Goal: Information Seeking & Learning: Learn about a topic

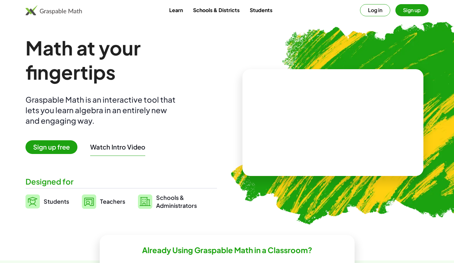
click at [375, 11] on button "Log in" at bounding box center [375, 10] width 30 height 12
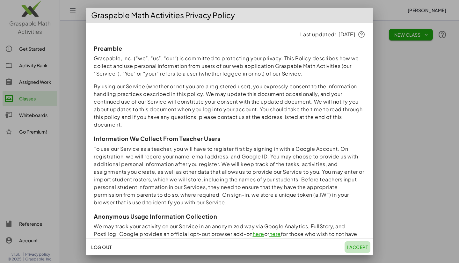
click at [355, 246] on span "I accept" at bounding box center [357, 247] width 21 height 6
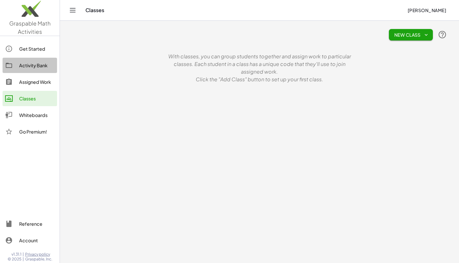
click at [39, 64] on div "Activity Bank" at bounding box center [36, 66] width 35 height 8
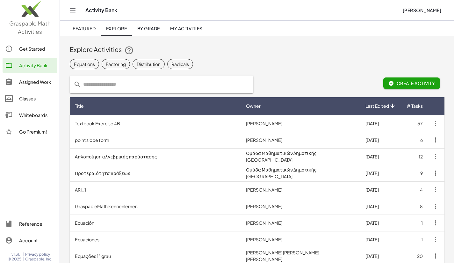
click at [144, 85] on input "text" at bounding box center [165, 85] width 168 height 18
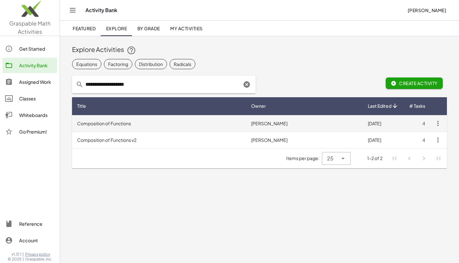
click at [117, 120] on td "Composition of Functions" at bounding box center [159, 123] width 174 height 17
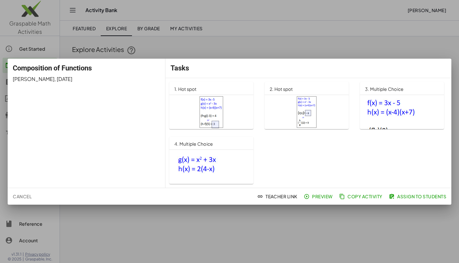
click at [237, 116] on div at bounding box center [211, 112] width 74 height 32
click at [307, 50] on div at bounding box center [229, 131] width 459 height 263
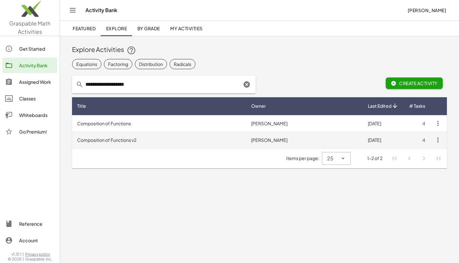
click at [141, 138] on td "Composition of Functions v2" at bounding box center [159, 140] width 174 height 17
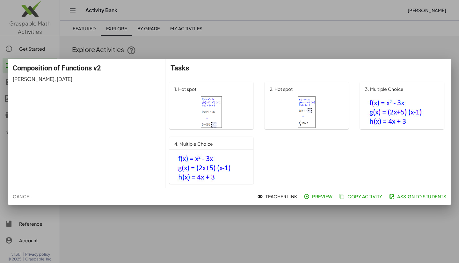
click at [307, 52] on div at bounding box center [229, 131] width 459 height 263
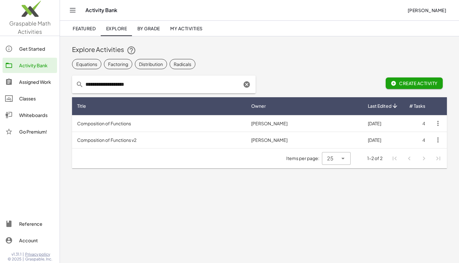
click at [96, 86] on input "**********" at bounding box center [163, 85] width 158 height 18
click at [87, 29] on span "Featured" at bounding box center [84, 28] width 23 height 6
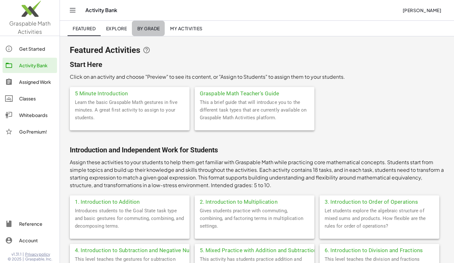
click at [154, 26] on span "By Grade" at bounding box center [148, 28] width 23 height 6
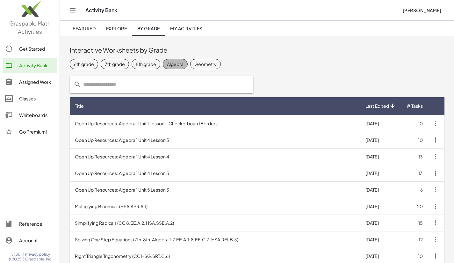
click at [176, 64] on div "Algebra" at bounding box center [175, 64] width 17 height 7
click at [142, 85] on input "text" at bounding box center [165, 85] width 168 height 18
click at [183, 62] on div "Algebra" at bounding box center [181, 64] width 17 height 7
click at [108, 31] on span "Explore" at bounding box center [116, 28] width 21 height 6
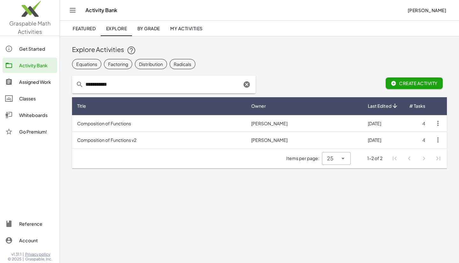
click at [99, 85] on input "**********" at bounding box center [163, 85] width 158 height 18
type input "**********"
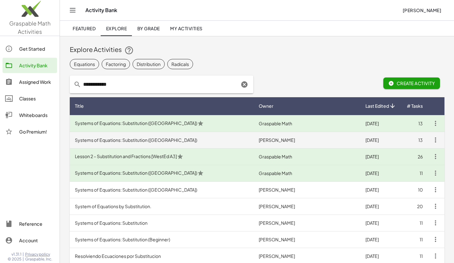
click at [105, 139] on td "Systems of Equations: Substitution (IA)" at bounding box center [162, 140] width 184 height 17
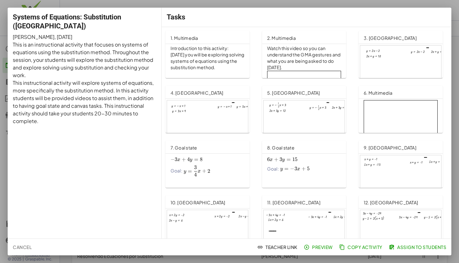
click at [386, 54] on div at bounding box center [400, 69] width 81 height 46
click at [224, 6] on div at bounding box center [229, 131] width 459 height 263
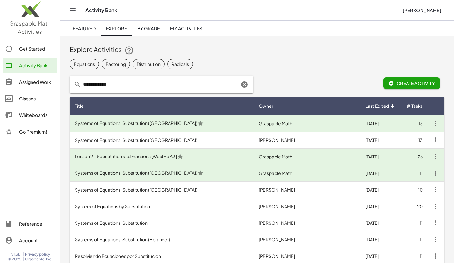
click at [27, 98] on div "Classes" at bounding box center [36, 99] width 35 height 8
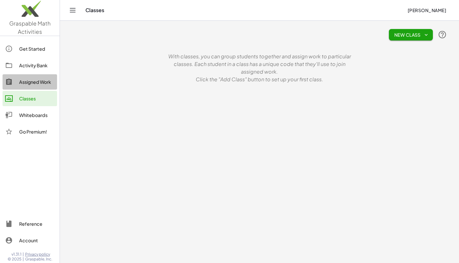
click at [28, 84] on div "Assigned Work" at bounding box center [36, 82] width 35 height 8
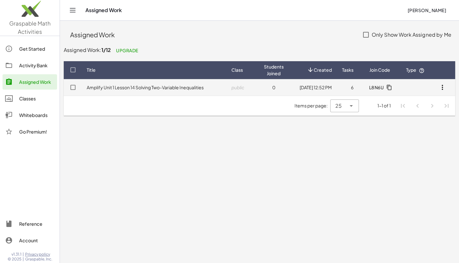
click at [113, 87] on link "Amplify Unit 1 Lesson 14 Solving Two-Variable Inequalities" at bounding box center [145, 87] width 117 height 6
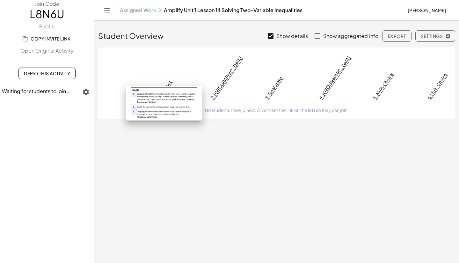
click at [160, 79] on link "1. Hot spot" at bounding box center [163, 89] width 17 height 21
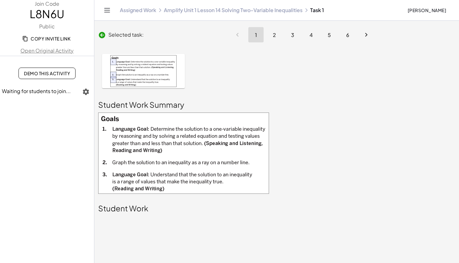
click at [178, 12] on link "Amplify Unit 1 Lesson 14 Solving Two-Variable Inequalities" at bounding box center [233, 10] width 139 height 6
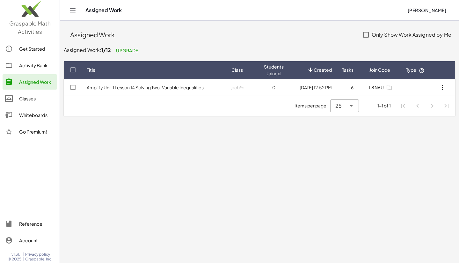
click at [28, 67] on div "Activity Bank" at bounding box center [36, 66] width 35 height 8
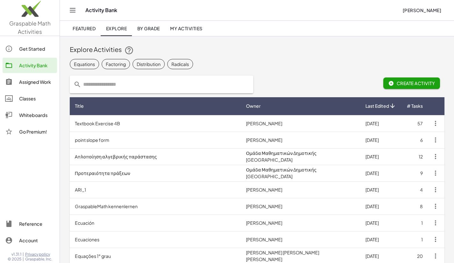
click at [181, 31] on span "My Activities" at bounding box center [186, 28] width 33 height 6
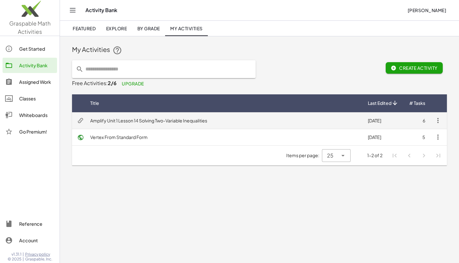
click at [162, 120] on td "Amplify Unit 1 Lesson 14 Solving Two-Variable Inequalities" at bounding box center [224, 120] width 278 height 17
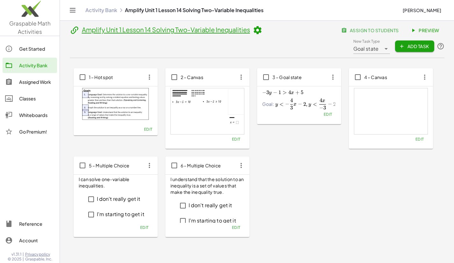
click at [125, 110] on img at bounding box center [115, 104] width 67 height 32
click at [419, 31] on span "Preview" at bounding box center [426, 30] width 28 height 6
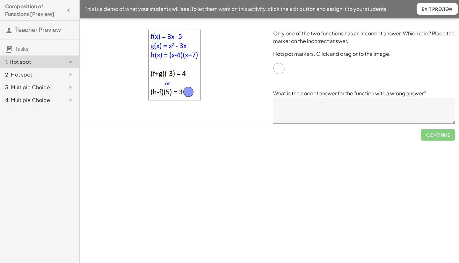
drag, startPoint x: 276, startPoint y: 71, endPoint x: 186, endPoint y: 94, distance: 93.5
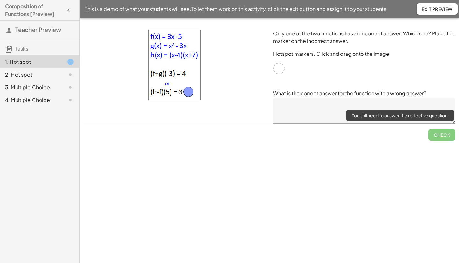
click at [438, 135] on span "Check" at bounding box center [441, 132] width 27 height 17
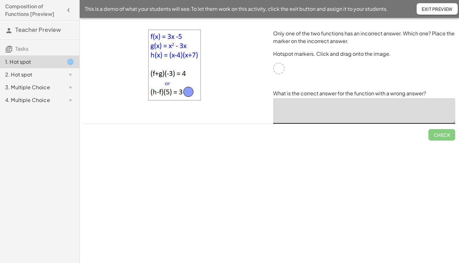
click at [310, 118] on textarea at bounding box center [364, 110] width 182 height 25
type textarea "*"
click at [433, 135] on button "Check" at bounding box center [441, 134] width 27 height 11
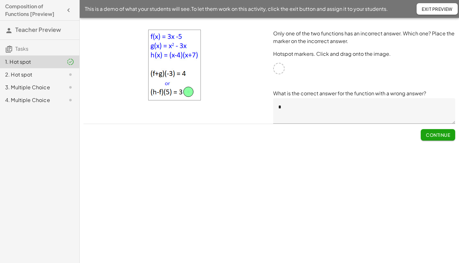
click at [23, 73] on div "2. Hot spot" at bounding box center [30, 75] width 51 height 8
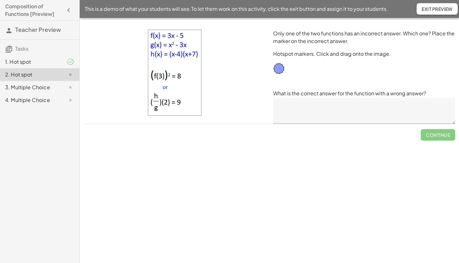
click at [23, 86] on div "3. Multiple Choice" at bounding box center [30, 88] width 51 height 8
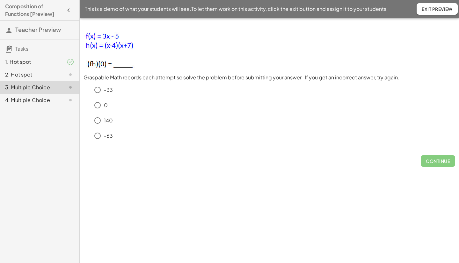
click at [26, 100] on div "4. Multiple Choice" at bounding box center [30, 100] width 51 height 8
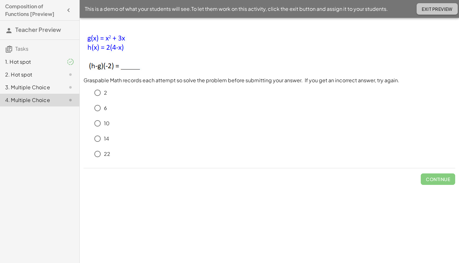
click at [436, 10] on span "Exit Preview" at bounding box center [437, 9] width 31 height 6
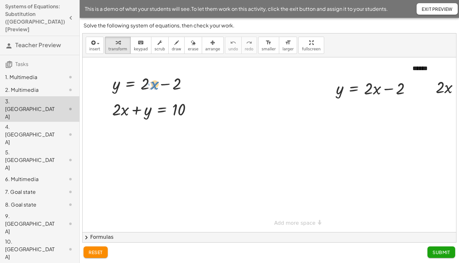
click at [153, 87] on div at bounding box center [152, 83] width 86 height 22
drag, startPoint x: 118, startPoint y: 83, endPoint x: 117, endPoint y: 80, distance: 3.9
click at [117, 80] on div at bounding box center [152, 83] width 86 height 22
click at [142, 76] on div at bounding box center [152, 83] width 86 height 22
click at [187, 85] on div at bounding box center [189, 83] width 7 height 7
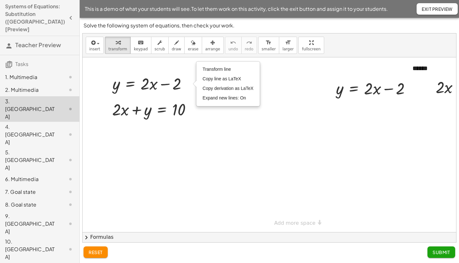
click at [174, 69] on div at bounding box center [293, 144] width 421 height 175
drag, startPoint x: 181, startPoint y: 72, endPoint x: 140, endPoint y: 89, distance: 44.5
click at [140, 89] on div "y = + · 2 · x − 2 Transform line Copy line as LaTeX Copy derivation as LaTeX Ex…" at bounding box center [150, 83] width 94 height 25
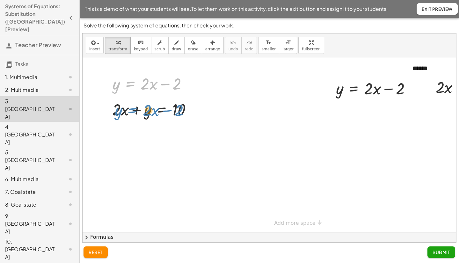
drag, startPoint x: 131, startPoint y: 83, endPoint x: 133, endPoint y: 111, distance: 27.8
click at [133, 111] on div "y = + · 2 · x − 2 y = + · 2 · x − 2 Transform line Copy line as LaTeX Copy deri…" at bounding box center [293, 144] width 421 height 175
drag, startPoint x: 129, startPoint y: 85, endPoint x: 160, endPoint y: 112, distance: 40.7
click at [160, 112] on div "y = + · 2 · x − 2 y = + · 2 · x − 2 Transform line Copy line as LaTeX Copy deri…" at bounding box center [293, 144] width 421 height 175
drag, startPoint x: 125, startPoint y: 102, endPoint x: 129, endPoint y: 102, distance: 3.5
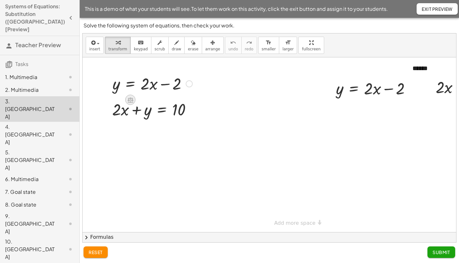
click at [129, 102] on icon at bounding box center [130, 100] width 7 height 7
click at [226, 107] on div at bounding box center [293, 144] width 421 height 175
click at [23, 73] on div "1. Multimedia" at bounding box center [30, 77] width 51 height 8
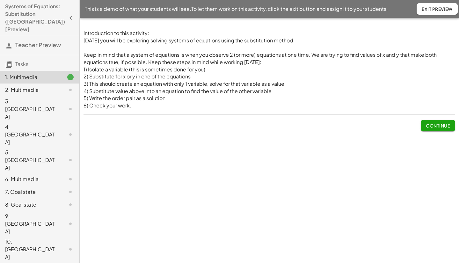
click at [23, 86] on div "2. Multimedia" at bounding box center [30, 90] width 51 height 8
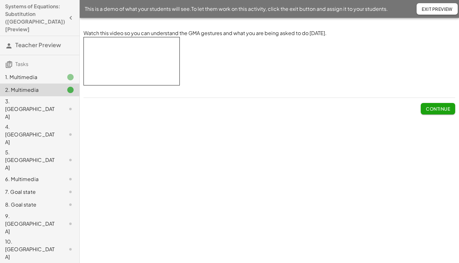
click at [52, 98] on div "3. [GEOGRAPHIC_DATA]" at bounding box center [30, 109] width 51 height 23
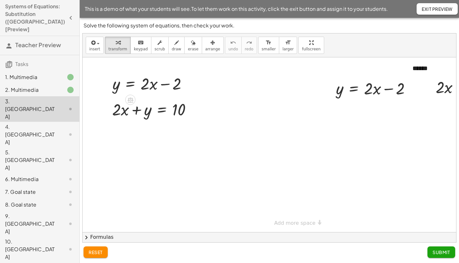
click at [41, 86] on div "2. Multimedia" at bounding box center [30, 90] width 51 height 8
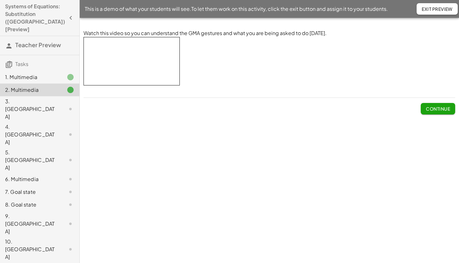
click at [29, 98] on div "3. [GEOGRAPHIC_DATA]" at bounding box center [30, 109] width 51 height 23
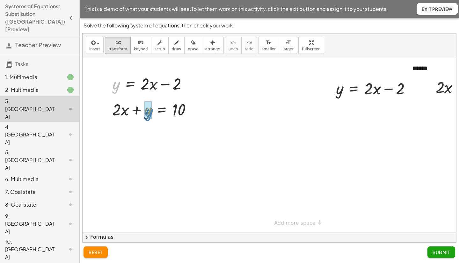
drag, startPoint x: 118, startPoint y: 85, endPoint x: 150, endPoint y: 113, distance: 42.8
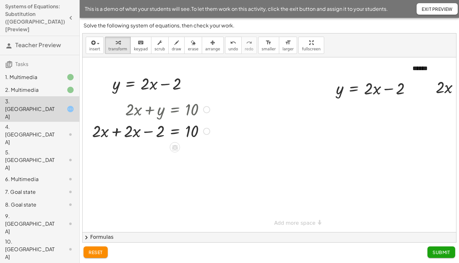
click at [147, 133] on div at bounding box center [151, 131] width 124 height 22
click at [118, 133] on div at bounding box center [151, 131] width 124 height 22
drag, startPoint x: 159, startPoint y: 153, endPoint x: 198, endPoint y: 154, distance: 38.6
click at [198, 154] on div at bounding box center [151, 153] width 124 height 22
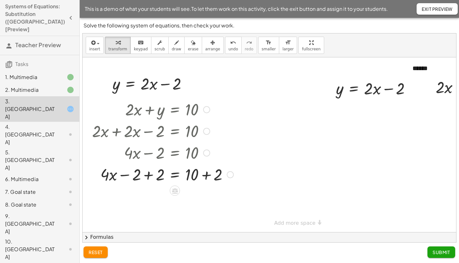
click at [148, 176] on div at bounding box center [163, 174] width 148 height 22
click at [207, 196] on div at bounding box center [163, 196] width 148 height 22
drag, startPoint x: 152, startPoint y: 197, endPoint x: 194, endPoint y: 204, distance: 42.3
click at [194, 204] on div at bounding box center [163, 196] width 148 height 22
click at [155, 198] on div at bounding box center [163, 196] width 148 height 32
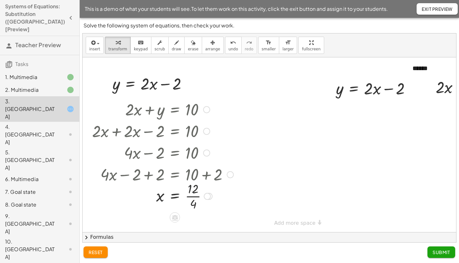
click at [193, 197] on div at bounding box center [163, 196] width 148 height 32
drag, startPoint x: 161, startPoint y: 199, endPoint x: 377, endPoint y: 92, distance: 241.5
click at [375, 112] on div at bounding box center [378, 110] width 91 height 22
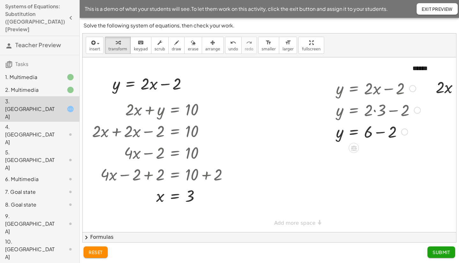
click at [379, 133] on div at bounding box center [378, 131] width 91 height 22
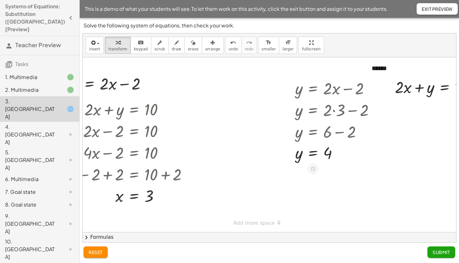
scroll to position [0, 41]
drag, startPoint x: 119, startPoint y: 198, endPoint x: 409, endPoint y: 91, distance: 309.4
click at [402, 88] on div at bounding box center [435, 87] width 96 height 22
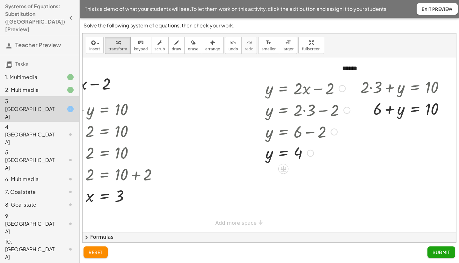
scroll to position [0, 75]
drag, startPoint x: 374, startPoint y: 112, endPoint x: 433, endPoint y: 116, distance: 60.1
click at [433, 116] on div at bounding box center [405, 109] width 96 height 22
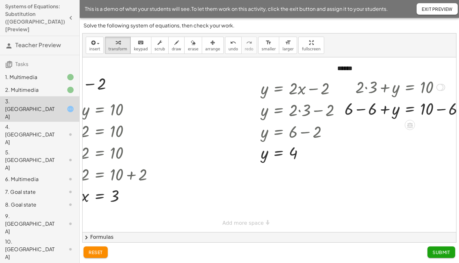
click at [362, 111] on div at bounding box center [406, 109] width 130 height 22
click at [441, 110] on div at bounding box center [413, 109] width 120 height 22
click at [21, 123] on div "4. [GEOGRAPHIC_DATA]" at bounding box center [30, 134] width 51 height 23
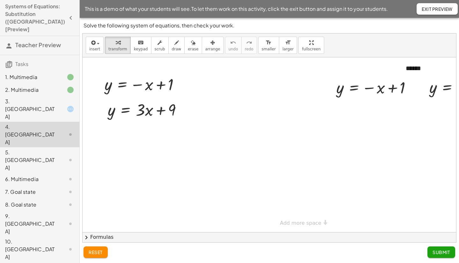
click at [24, 175] on div "6. Multimedia" at bounding box center [30, 179] width 51 height 8
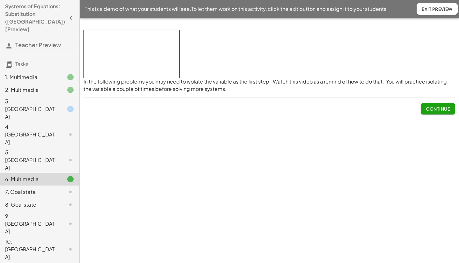
click at [23, 188] on div "7. Goal state" at bounding box center [30, 192] width 51 height 8
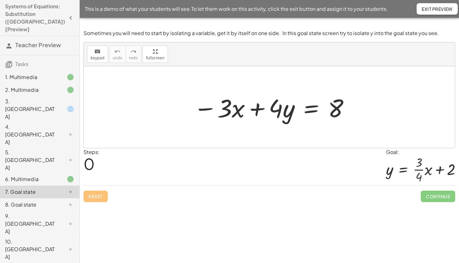
click at [18, 201] on div "8. Goal state" at bounding box center [30, 205] width 51 height 8
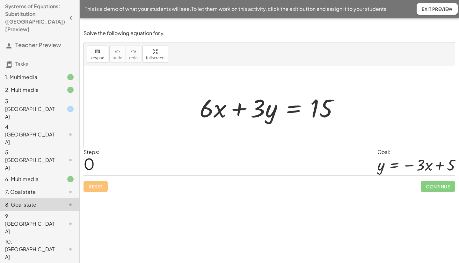
click at [21, 212] on div "9. [GEOGRAPHIC_DATA]" at bounding box center [30, 223] width 51 height 23
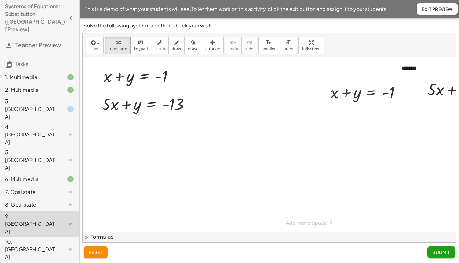
click at [21, 238] on div "10. [GEOGRAPHIC_DATA]" at bounding box center [30, 249] width 51 height 23
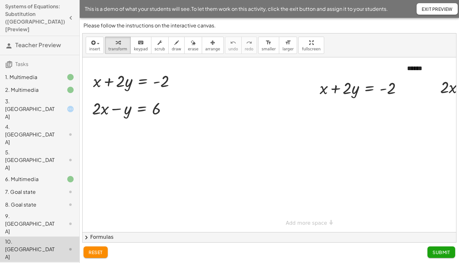
click at [427, 11] on span "Exit Preview" at bounding box center [437, 9] width 31 height 6
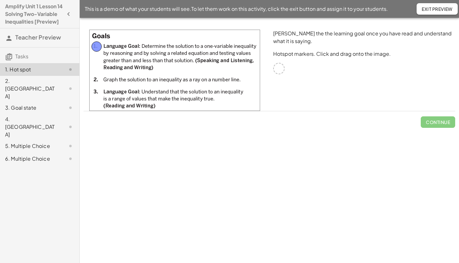
drag, startPoint x: 281, startPoint y: 71, endPoint x: 98, endPoint y: 49, distance: 184.9
click at [439, 121] on span "Check" at bounding box center [441, 122] width 17 height 6
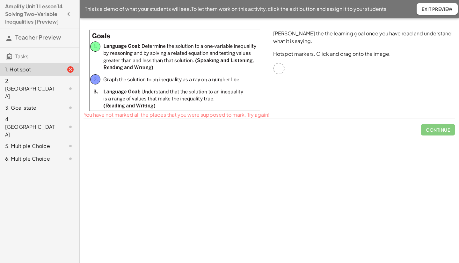
drag, startPoint x: 280, startPoint y: 70, endPoint x: 97, endPoint y: 81, distance: 183.9
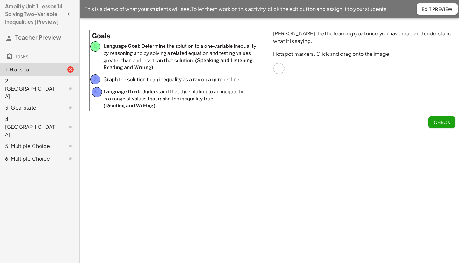
drag, startPoint x: 280, startPoint y: 68, endPoint x: 98, endPoint y: 91, distance: 183.5
click at [439, 120] on span "Check" at bounding box center [441, 122] width 17 height 6
click at [20, 92] on div "2. Canvas" at bounding box center [30, 88] width 51 height 23
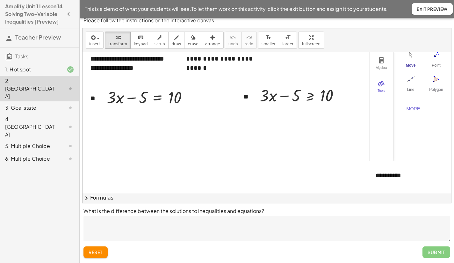
scroll to position [25, 0]
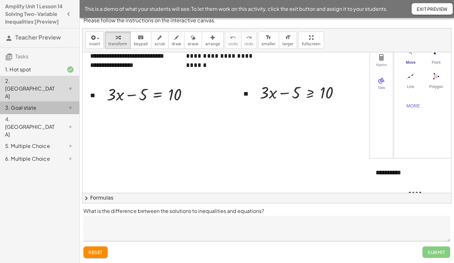
click at [17, 104] on div "3. Goal state" at bounding box center [30, 108] width 51 height 8
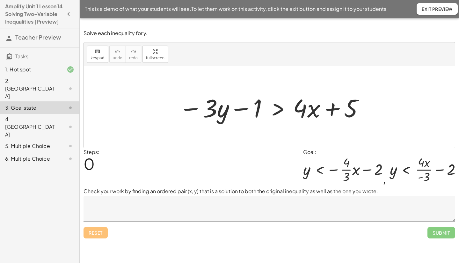
click at [18, 117] on div "4. [GEOGRAPHIC_DATA]" at bounding box center [30, 126] width 51 height 23
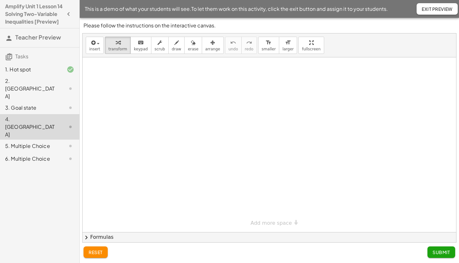
click at [26, 142] on div "5. Multiple Choice" at bounding box center [30, 146] width 51 height 8
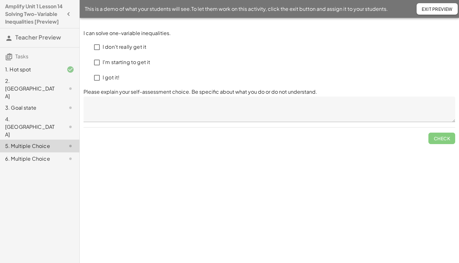
click at [24, 155] on div "6. Multiple Choice" at bounding box center [30, 159] width 51 height 8
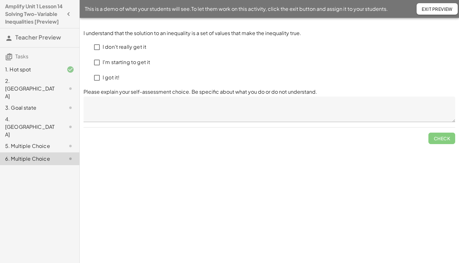
click at [24, 104] on div "3. Goal state" at bounding box center [30, 108] width 51 height 8
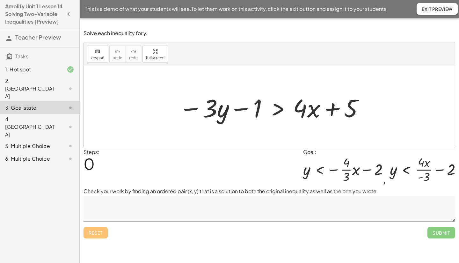
click at [24, 88] on div "2. Canvas" at bounding box center [30, 88] width 51 height 23
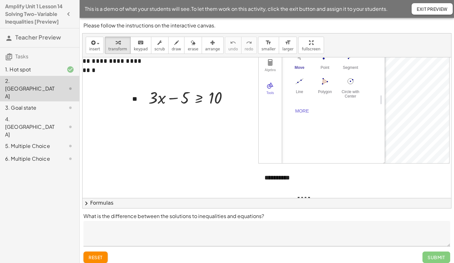
scroll to position [0, 116]
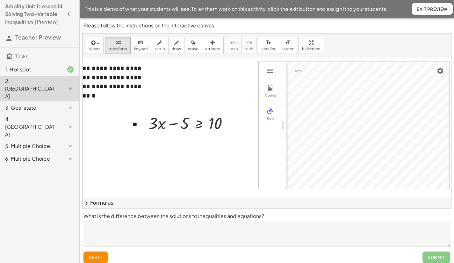
drag, startPoint x: 376, startPoint y: 122, endPoint x: 264, endPoint y: 133, distance: 112.1
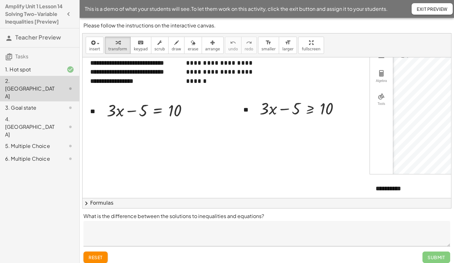
scroll to position [18, 0]
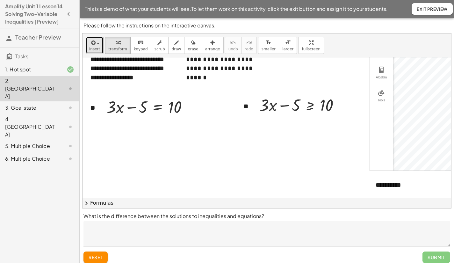
click at [96, 45] on span "button" at bounding box center [96, 43] width 1 height 4
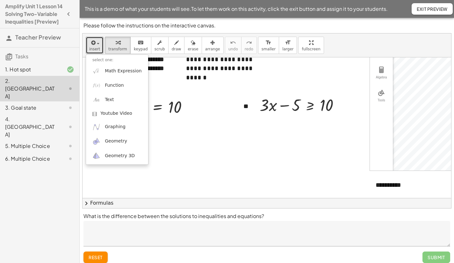
click at [150, 140] on div at bounding box center [323, 175] width 480 height 273
